Goal: Transaction & Acquisition: Download file/media

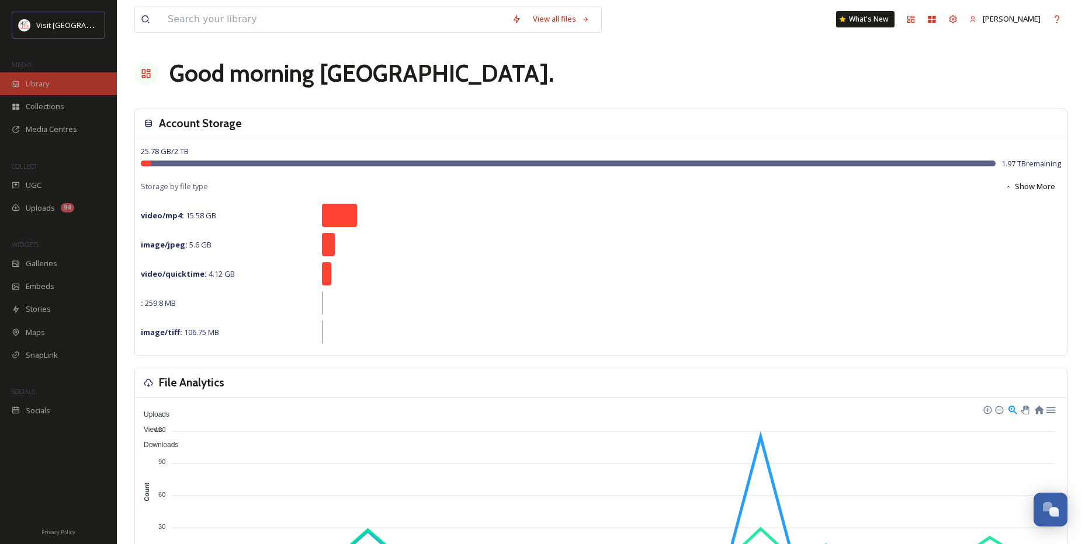
click at [93, 88] on div "Library" at bounding box center [58, 83] width 117 height 23
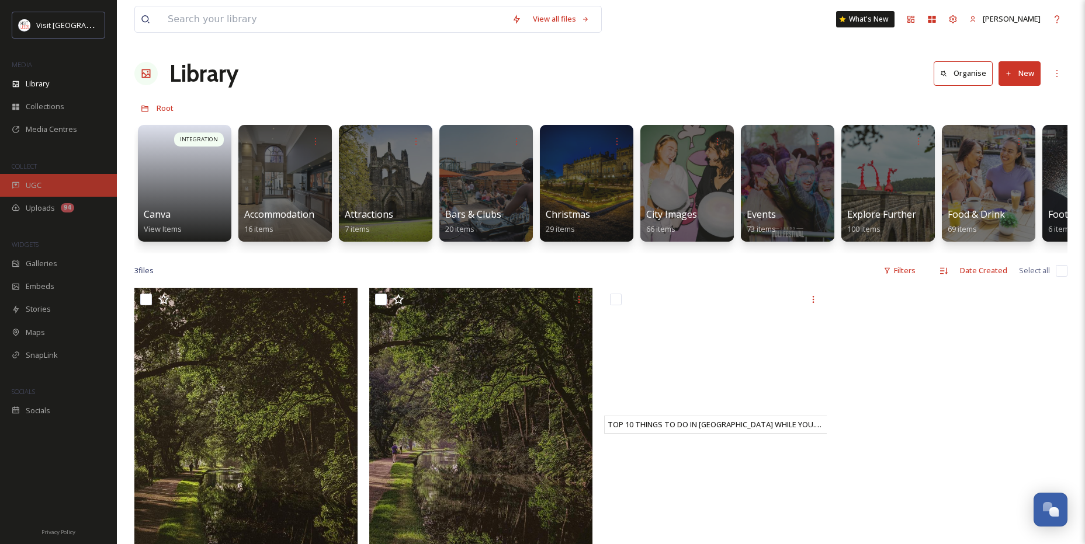
click at [34, 175] on div "UGC" at bounding box center [58, 185] width 117 height 23
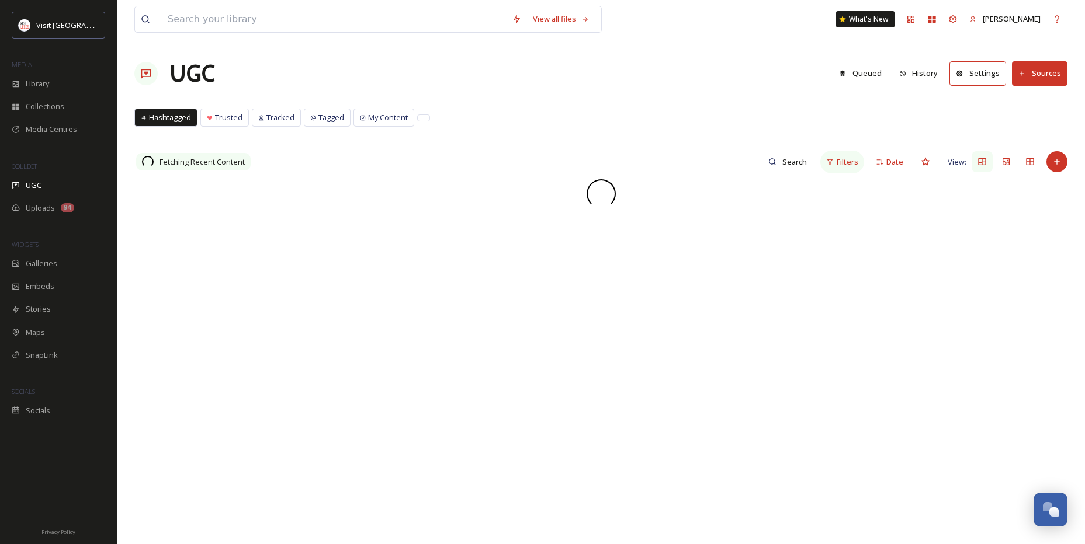
click at [841, 166] on span "Filters" at bounding box center [848, 162] width 22 height 11
click at [747, 320] on div "Hashtags" at bounding box center [747, 325] width 233 height 23
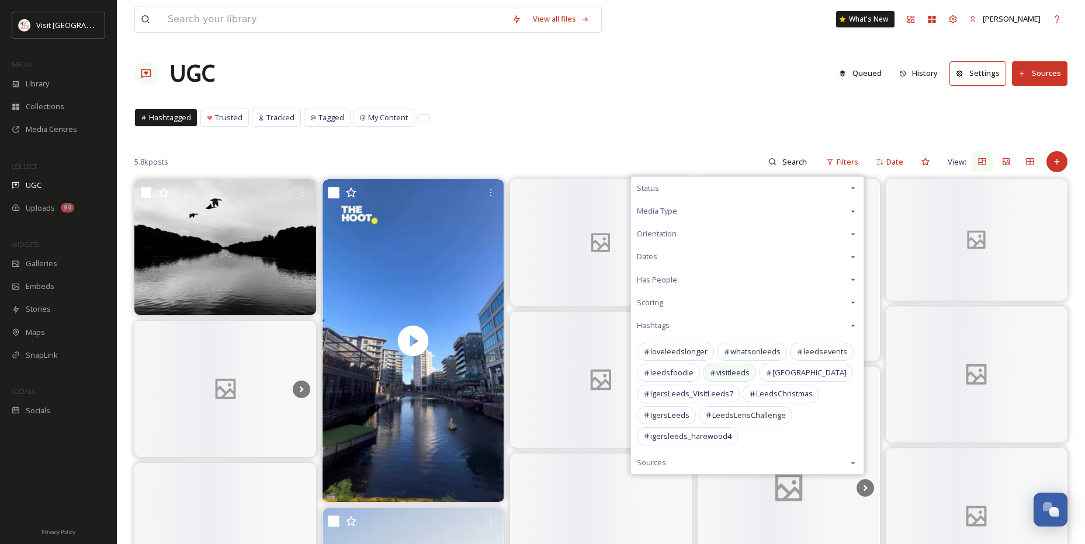
click at [726, 372] on span "visitleeds" at bounding box center [732, 372] width 33 height 11
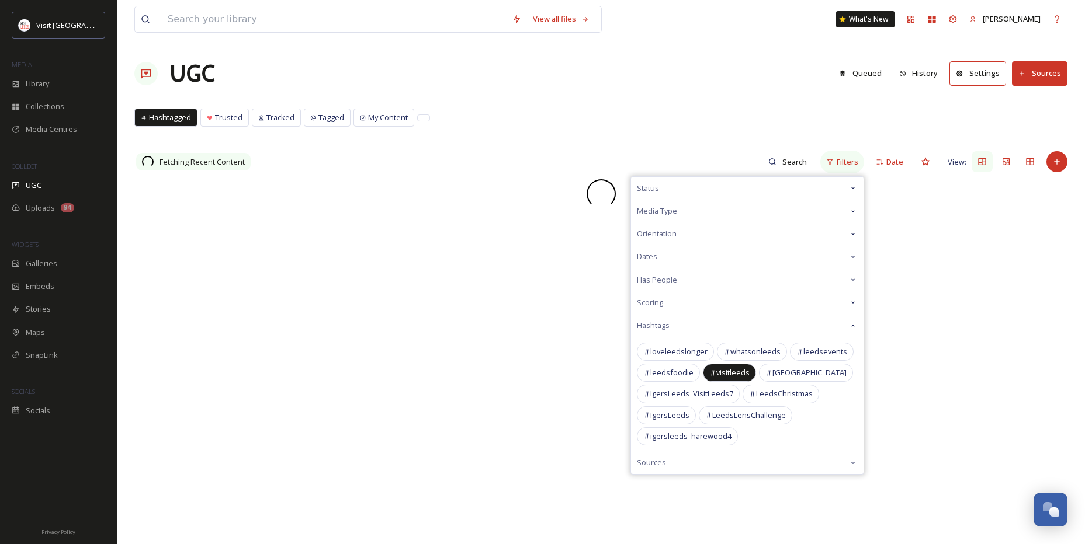
click at [837, 161] on div "Filters" at bounding box center [842, 162] width 44 height 23
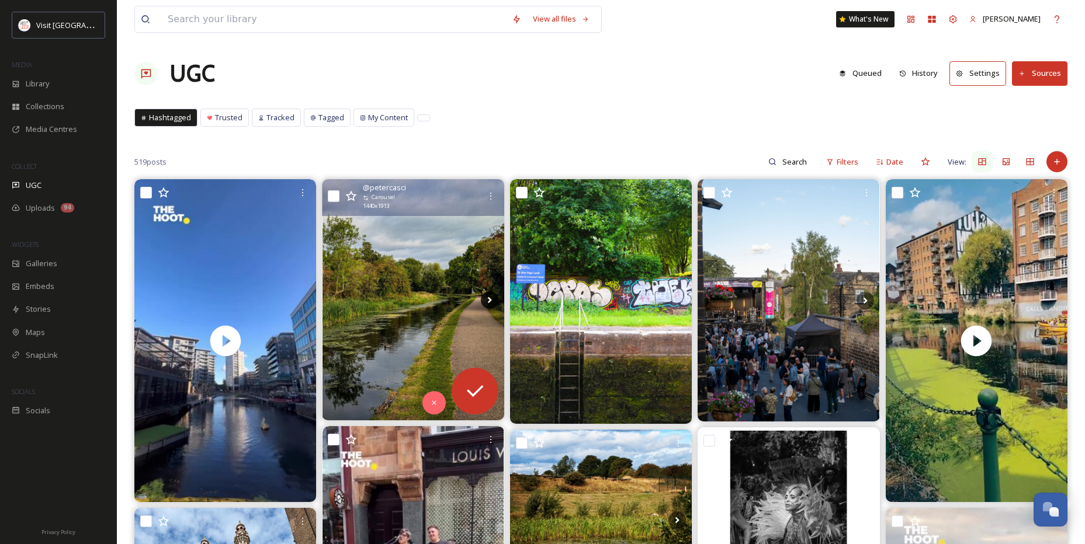
click at [486, 297] on icon at bounding box center [490, 301] width 18 height 18
click at [488, 297] on icon at bounding box center [490, 301] width 18 height 18
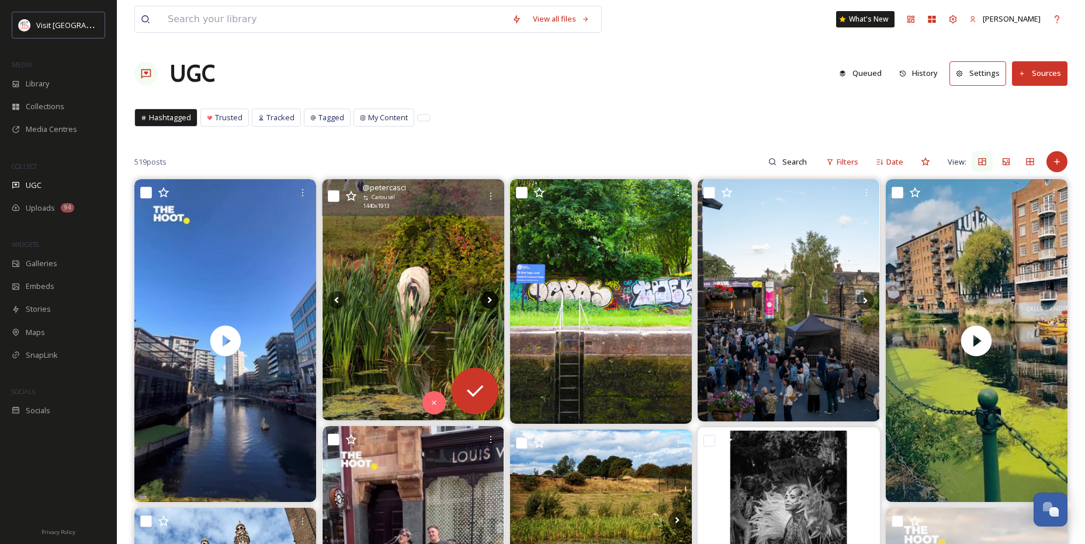
click at [488, 297] on icon at bounding box center [490, 301] width 18 height 18
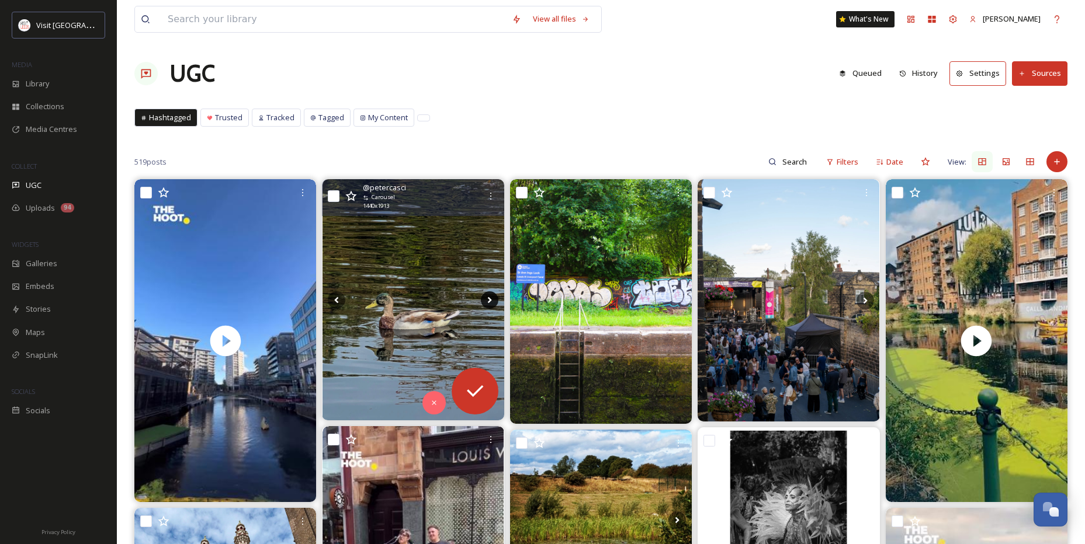
click at [488, 297] on icon at bounding box center [490, 301] width 18 height 18
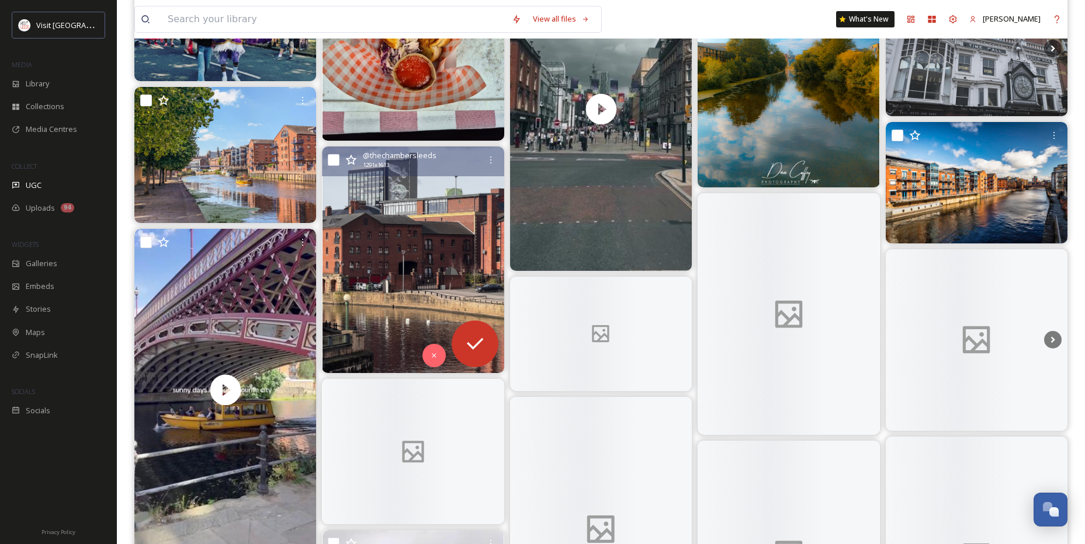
scroll to position [876, 0]
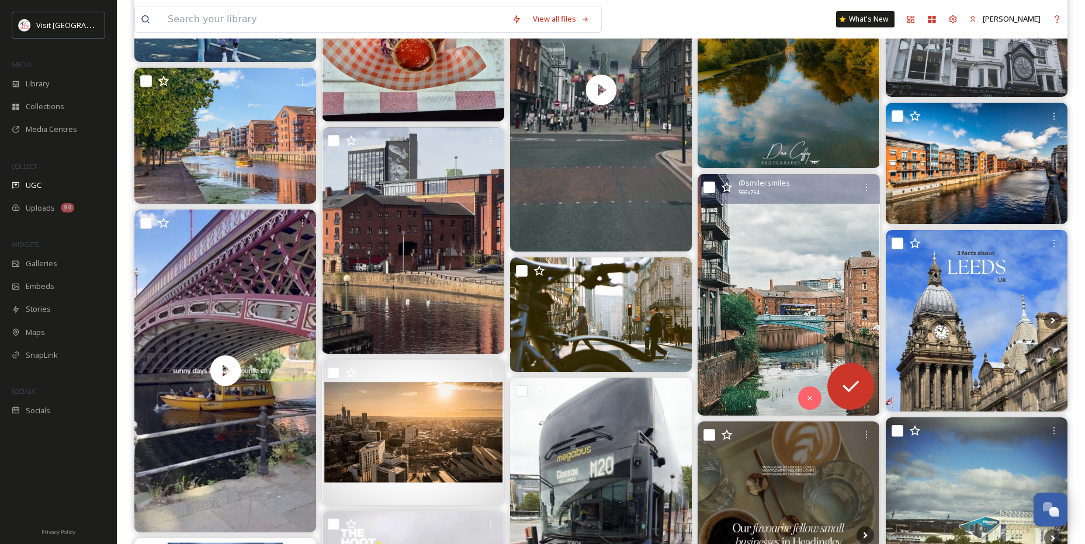
click at [743, 366] on img at bounding box center [789, 295] width 182 height 242
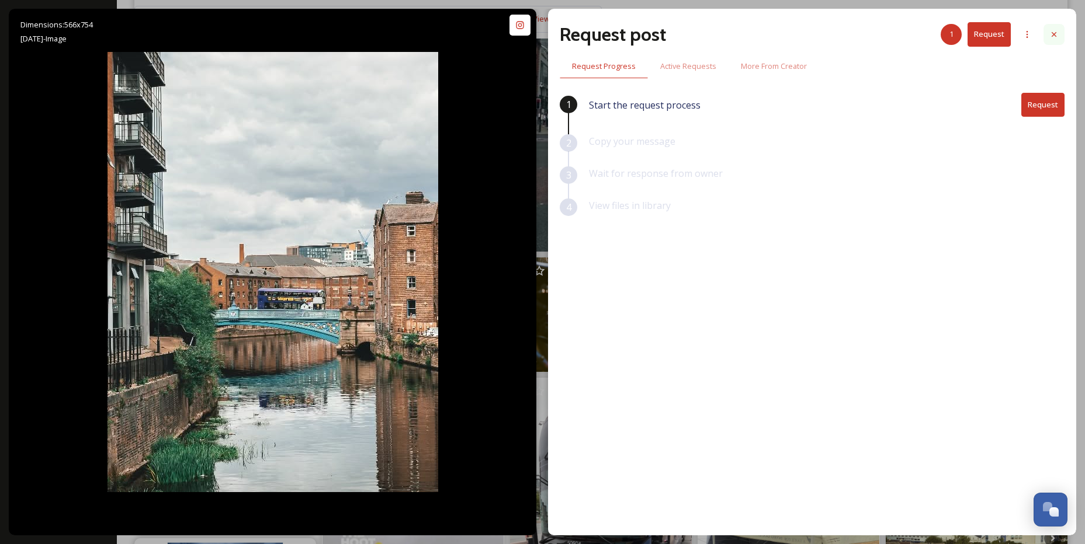
click at [1056, 32] on icon at bounding box center [1053, 34] width 9 height 9
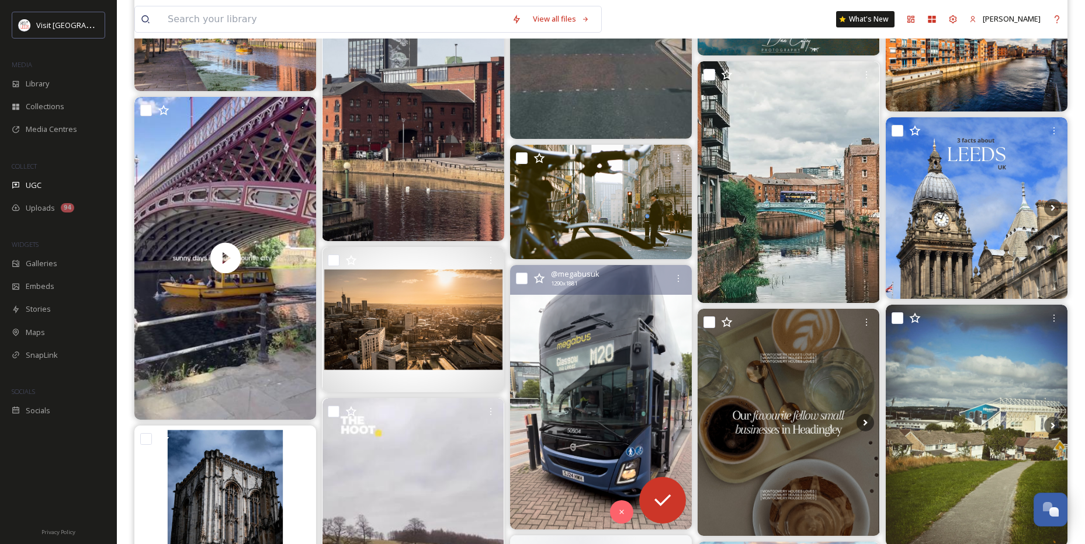
scroll to position [1052, 0]
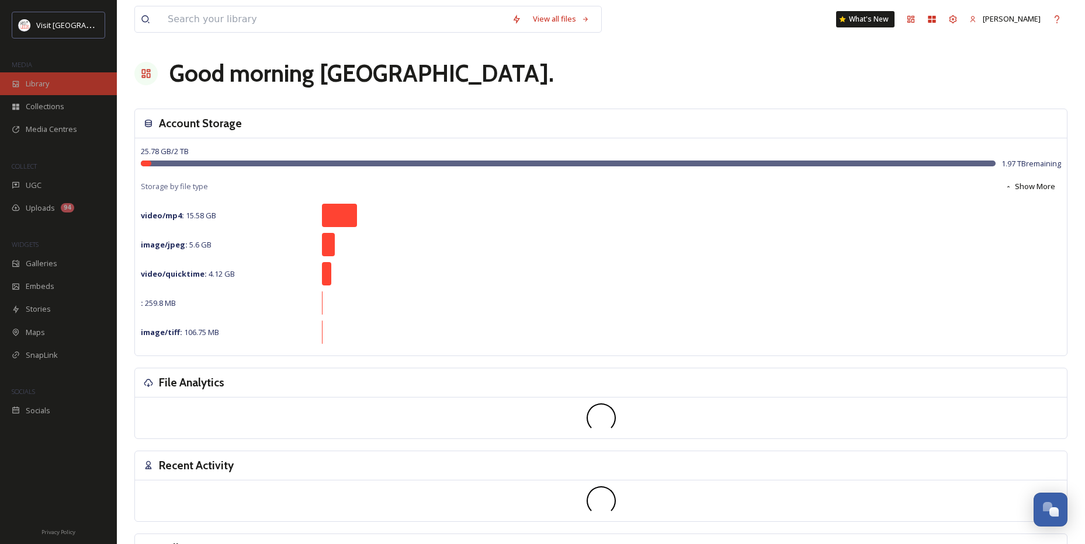
click at [71, 83] on div "Library" at bounding box center [58, 83] width 117 height 23
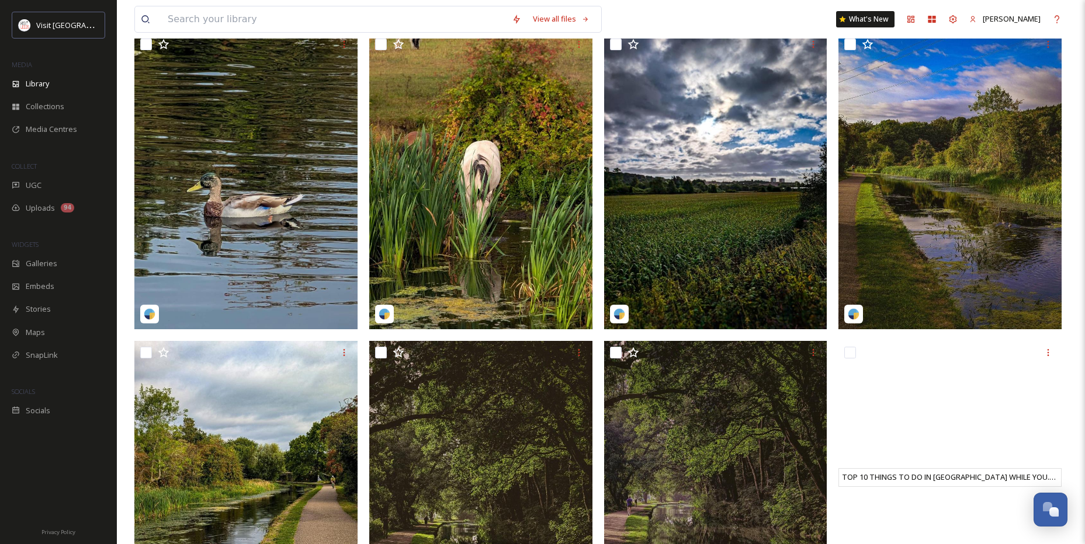
scroll to position [292, 0]
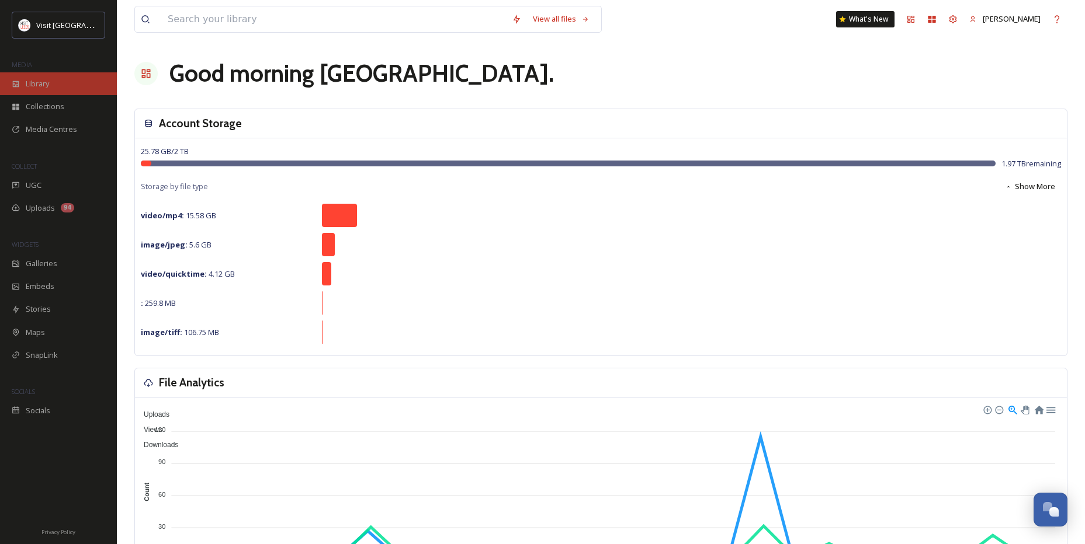
click at [59, 81] on div "Library" at bounding box center [58, 83] width 117 height 23
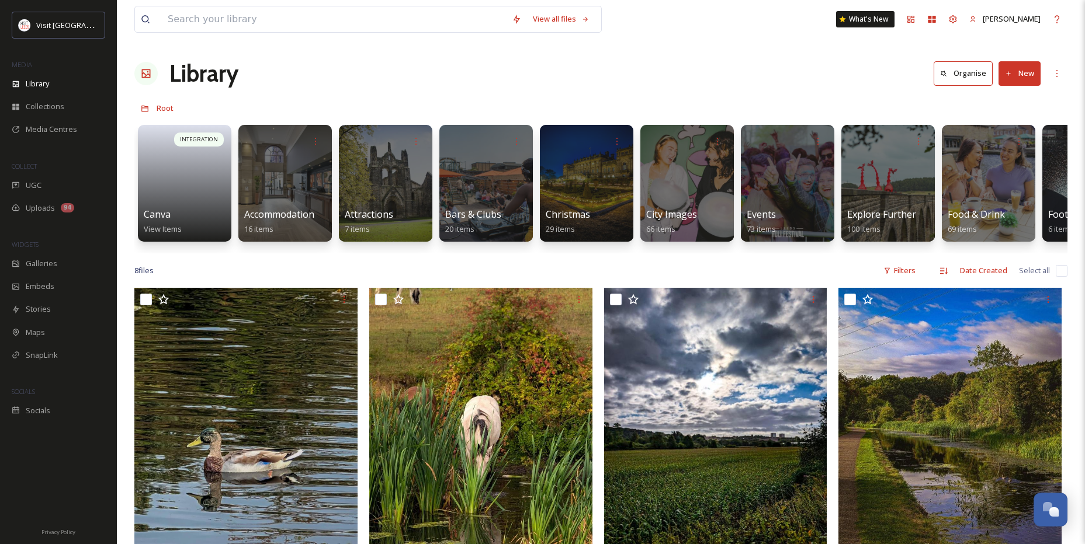
scroll to position [0, 976]
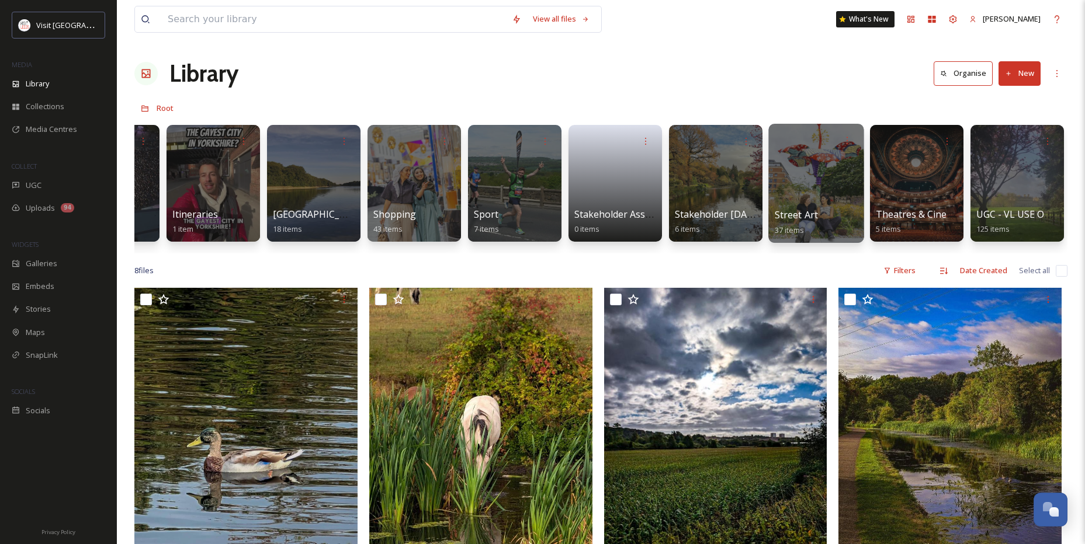
click at [842, 187] on div at bounding box center [815, 183] width 95 height 119
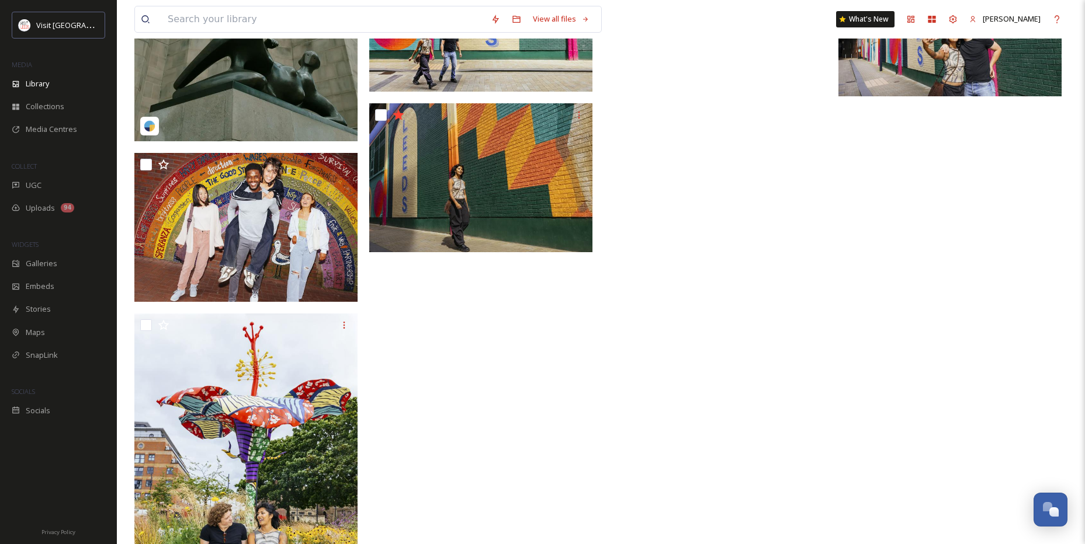
scroll to position [2044, 0]
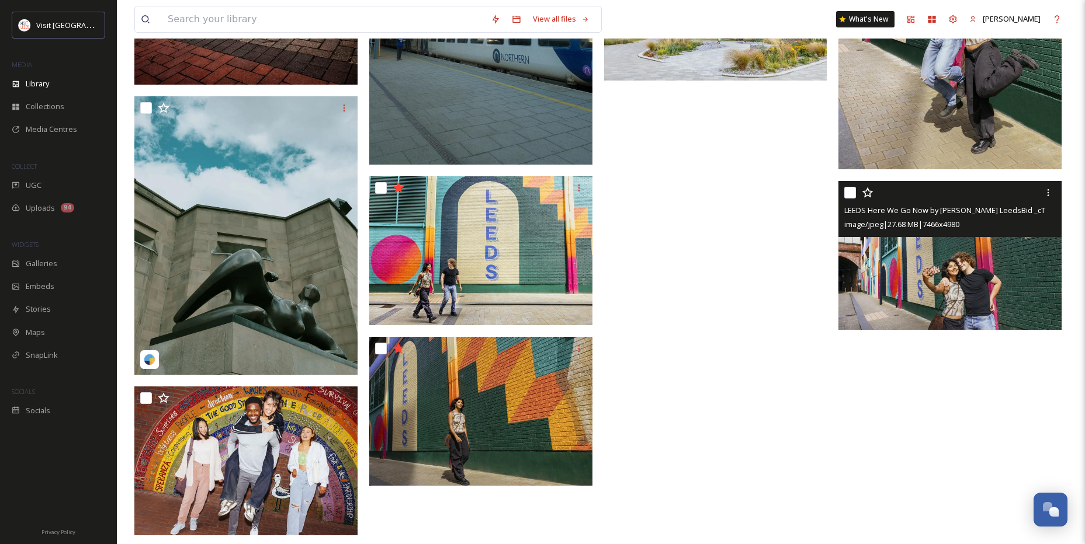
click at [928, 272] on img at bounding box center [949, 255] width 223 height 149
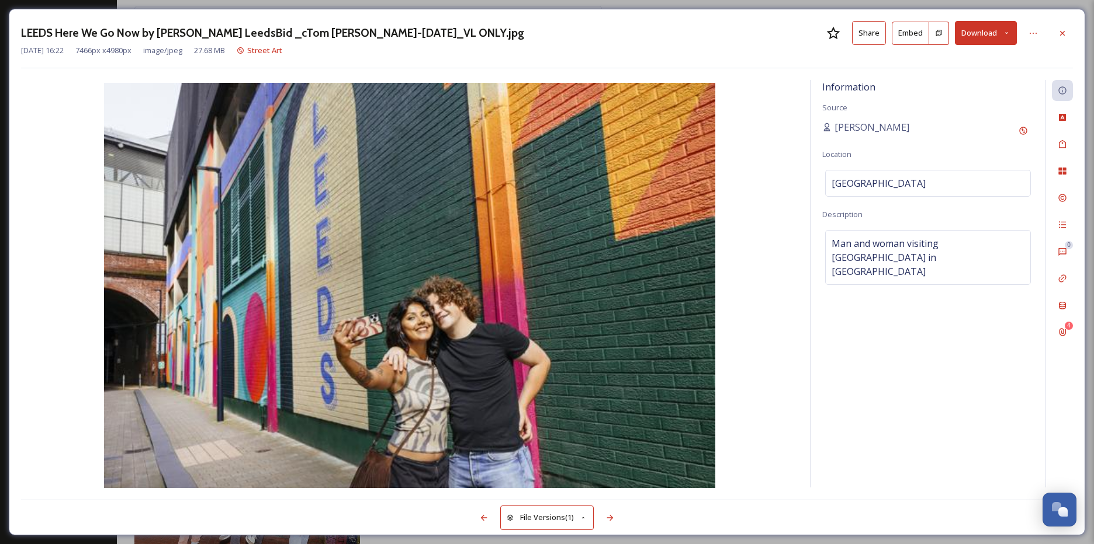
click at [969, 37] on button "Download" at bounding box center [986, 33] width 62 height 24
click at [955, 99] on div "Download Medium (1080 x 720)" at bounding box center [955, 106] width 122 height 23
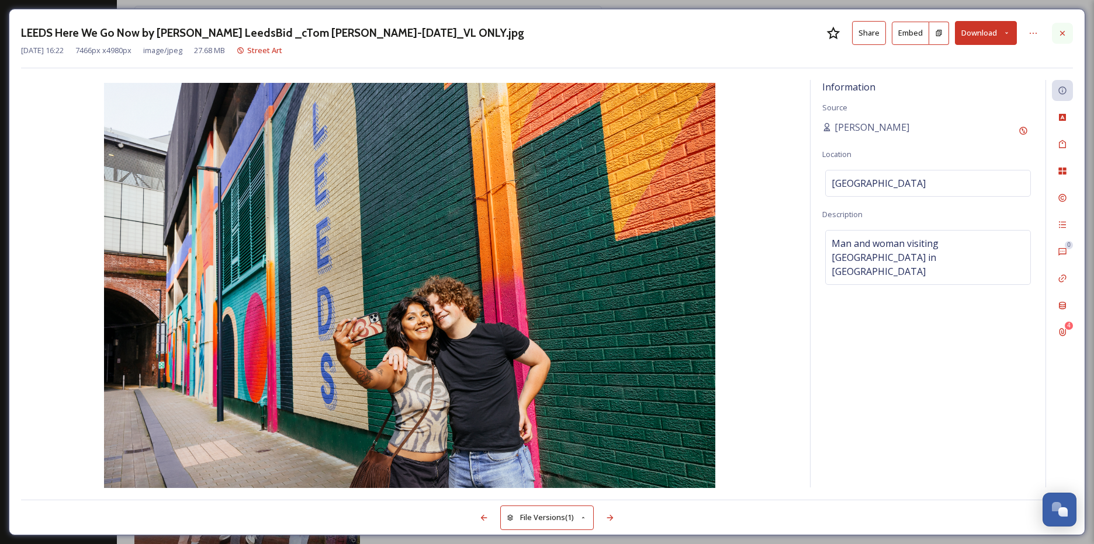
click at [1058, 26] on div at bounding box center [1062, 33] width 21 height 21
